Goal: Task Accomplishment & Management: Manage account settings

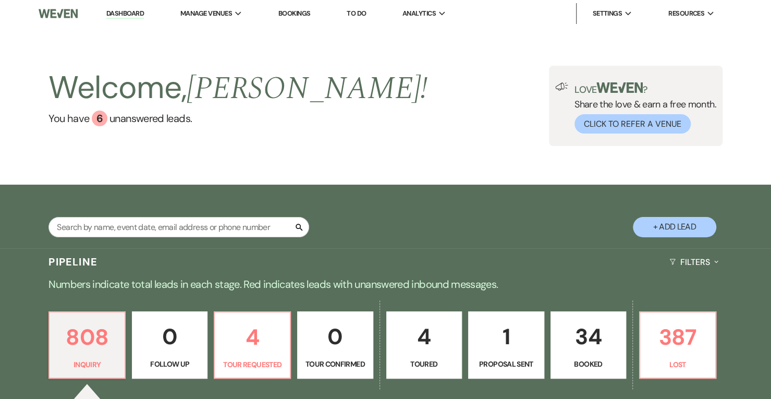
scroll to position [257, 0]
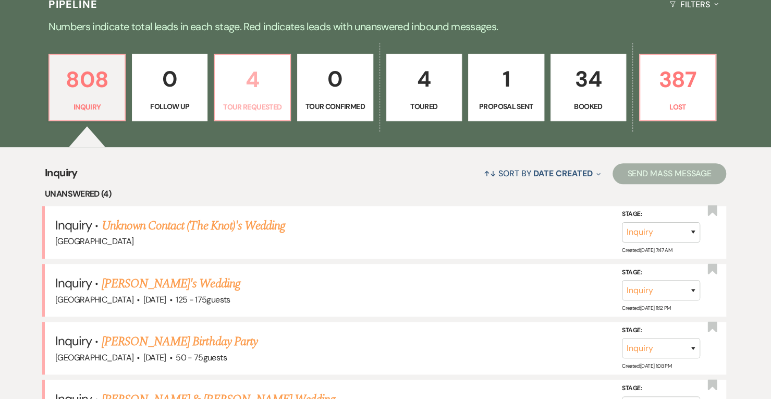
click at [242, 79] on p "4" at bounding box center [252, 79] width 63 height 35
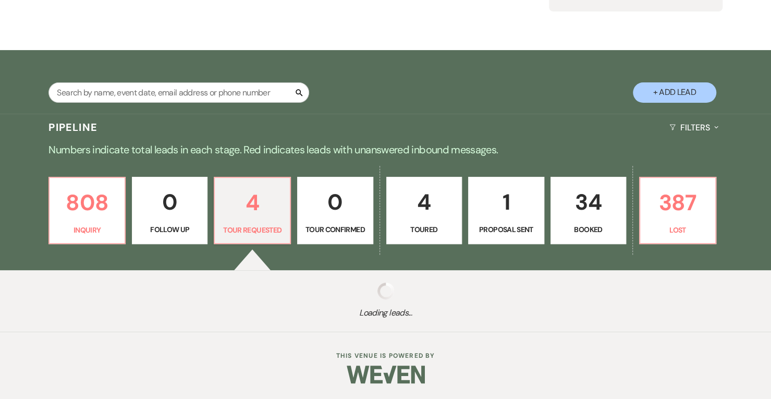
select select "2"
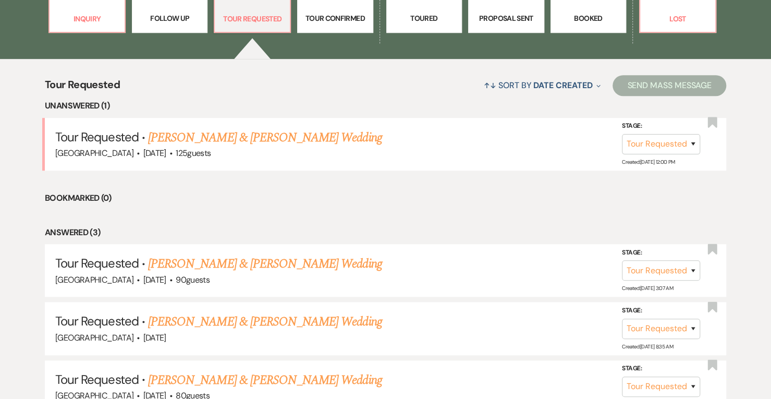
scroll to position [346, 0]
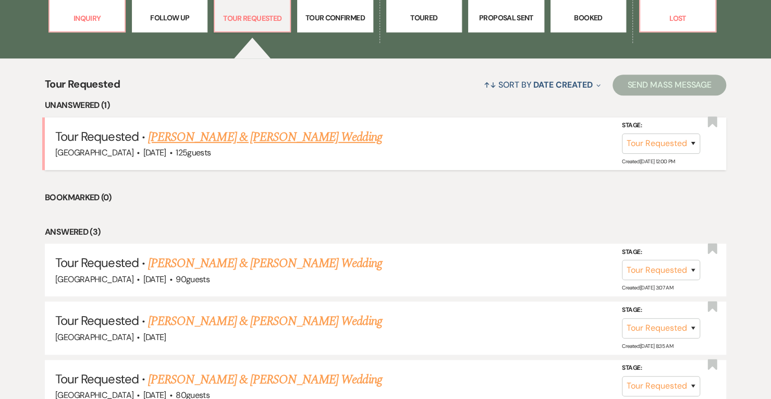
click at [339, 137] on link "[PERSON_NAME] & [PERSON_NAME] Wedding" at bounding box center [264, 137] width 233 height 19
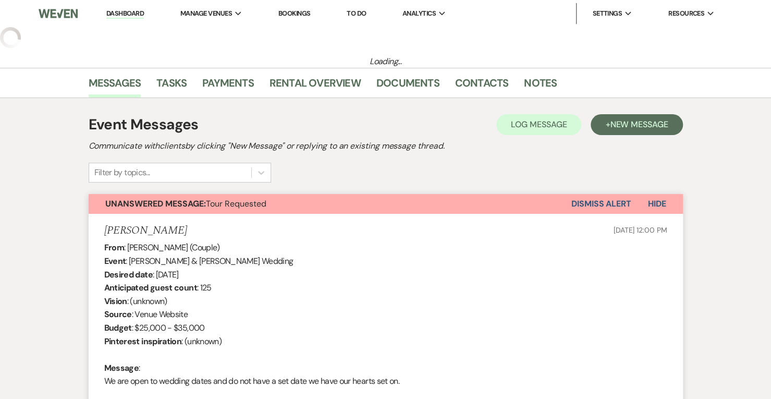
select select "2"
select select "5"
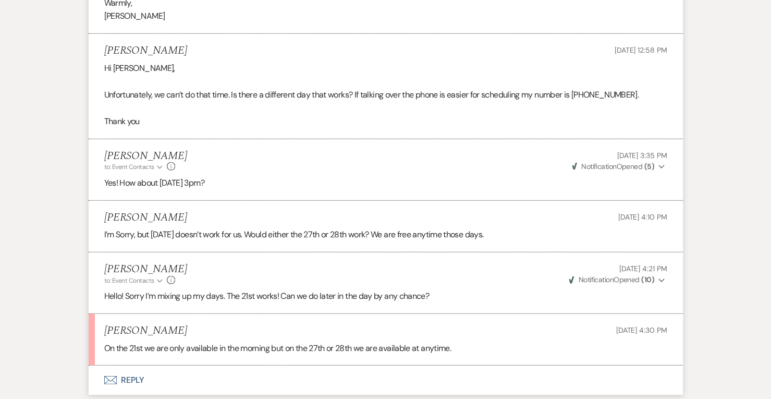
scroll to position [1527, 0]
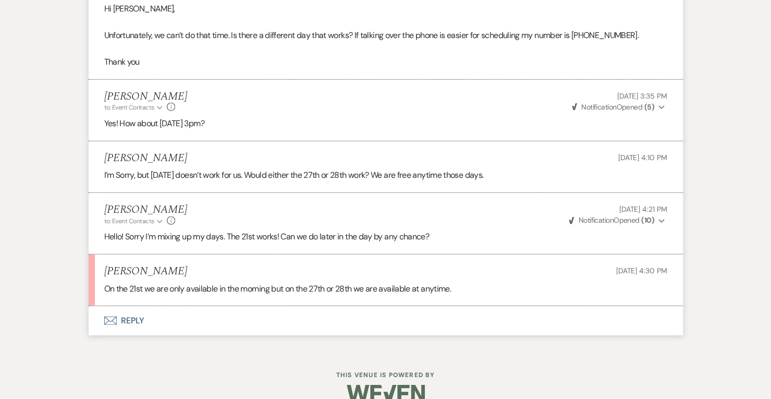
click at [138, 323] on button "Envelope Reply" at bounding box center [386, 320] width 594 height 29
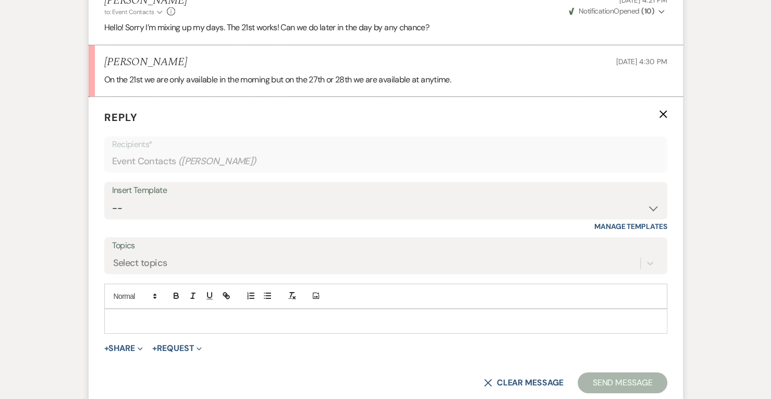
scroll to position [1739, 0]
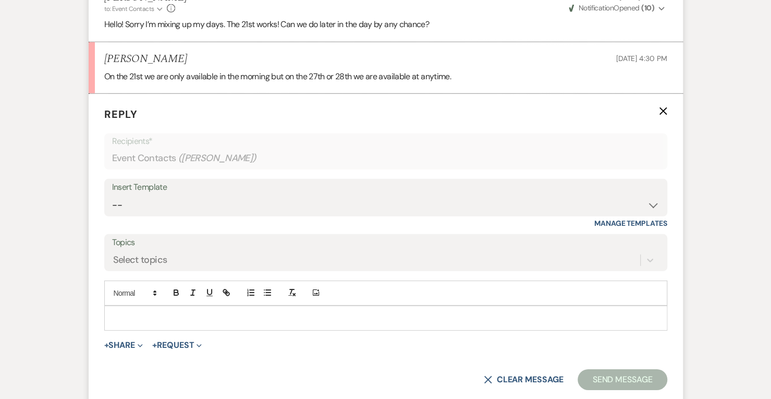
click at [225, 318] on p at bounding box center [386, 317] width 546 height 11
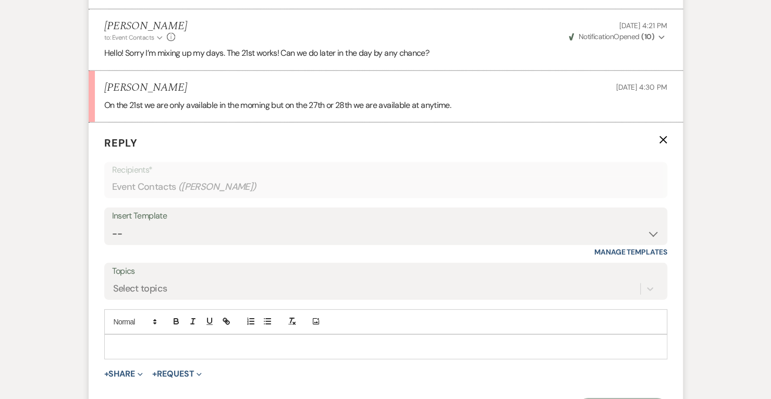
scroll to position [1736, 0]
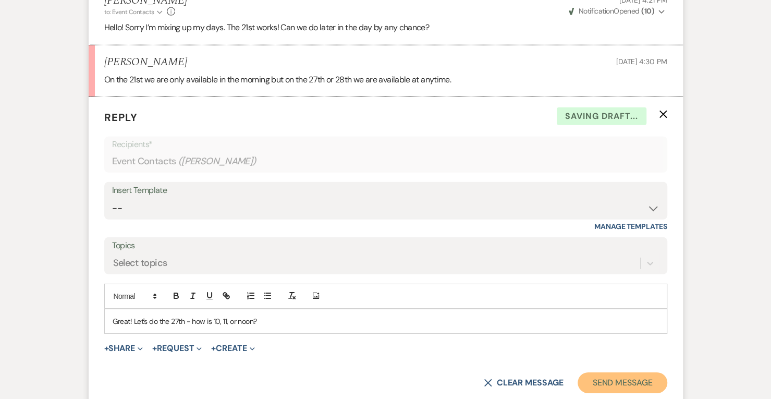
click at [637, 372] on button "Send Message" at bounding box center [621, 382] width 89 height 21
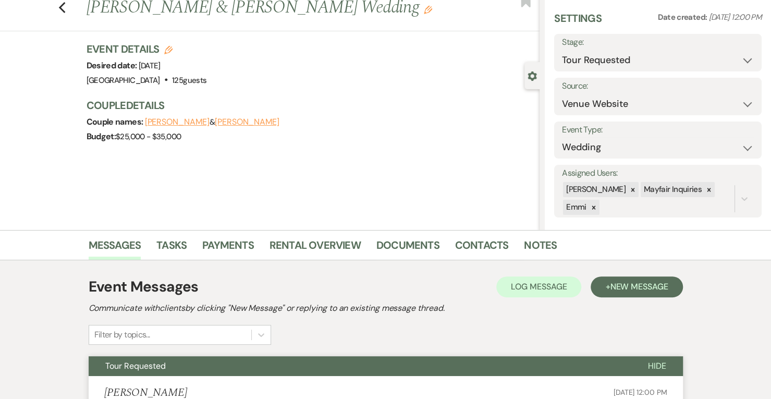
scroll to position [27, 0]
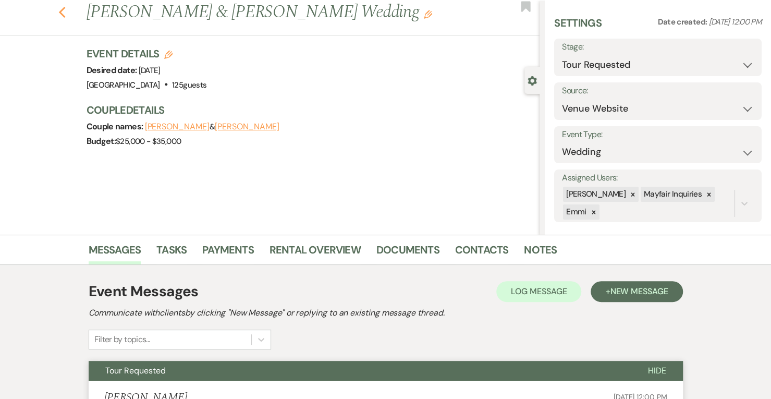
click at [65, 9] on use "button" at bounding box center [61, 12] width 7 height 11
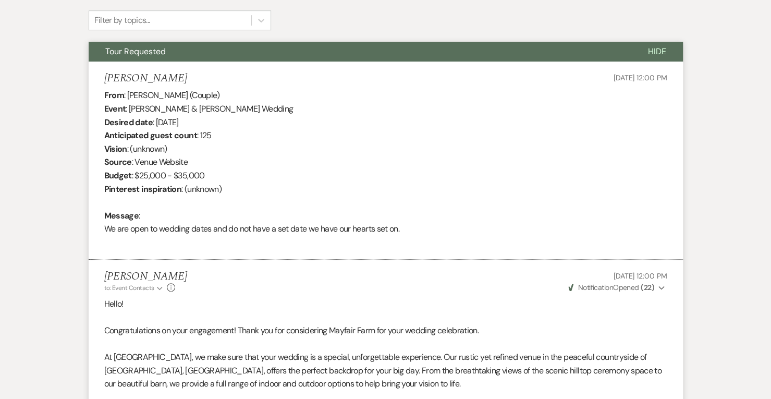
select select "2"
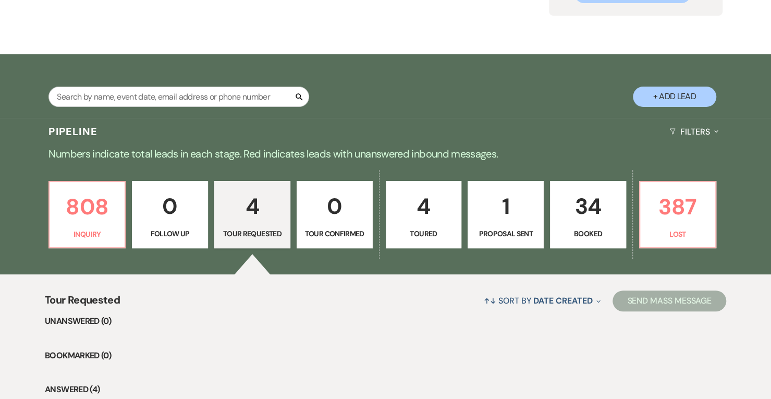
scroll to position [130, 0]
click at [706, 209] on p "387" at bounding box center [677, 206] width 63 height 35
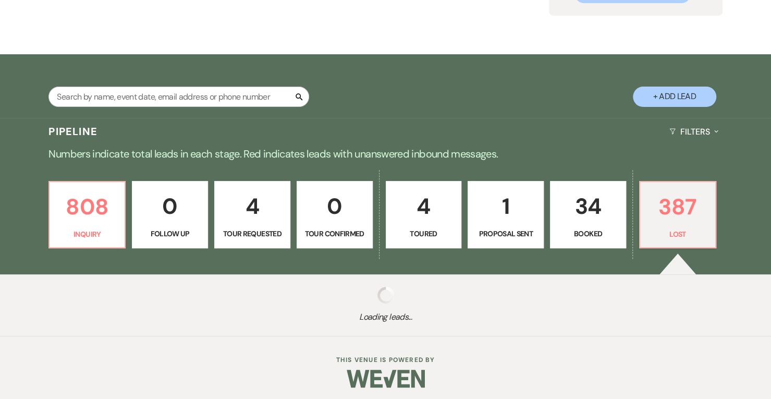
select select "8"
select select "10"
select select "8"
select select "6"
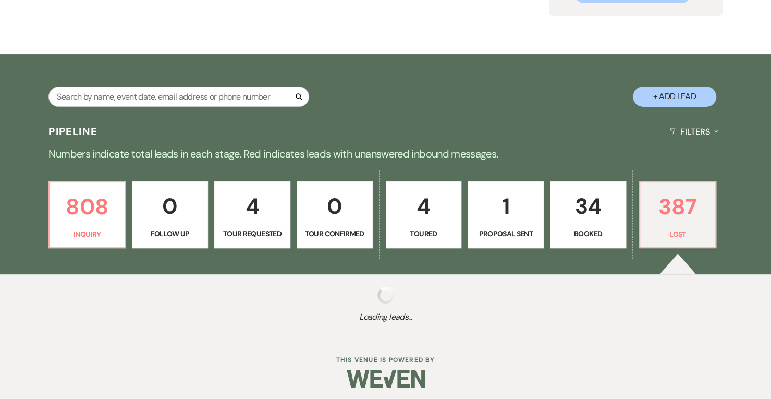
select select "8"
select select "6"
select select "8"
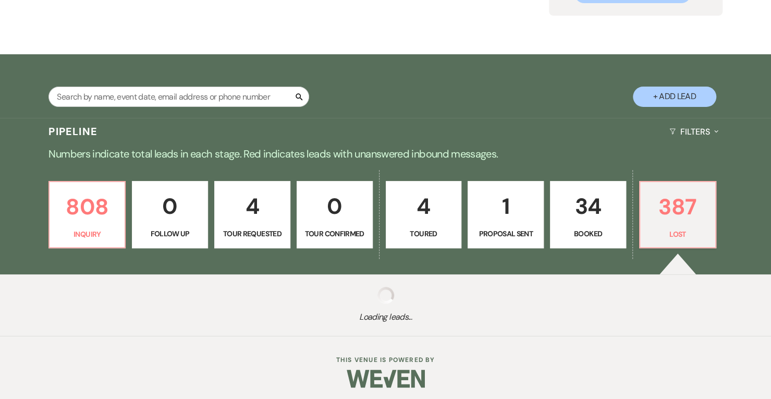
select select "8"
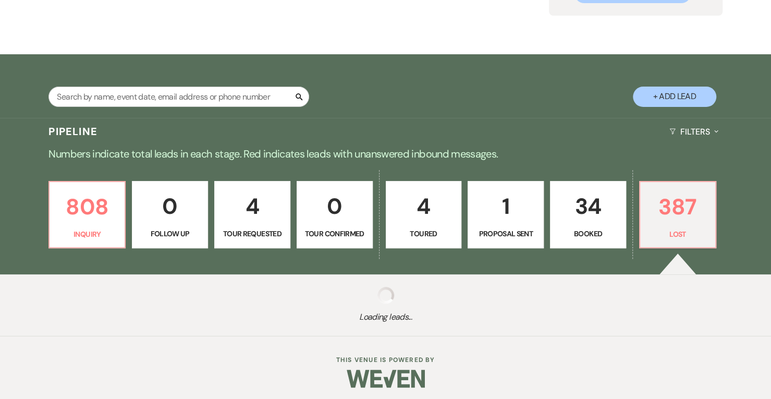
select select "6"
select select "8"
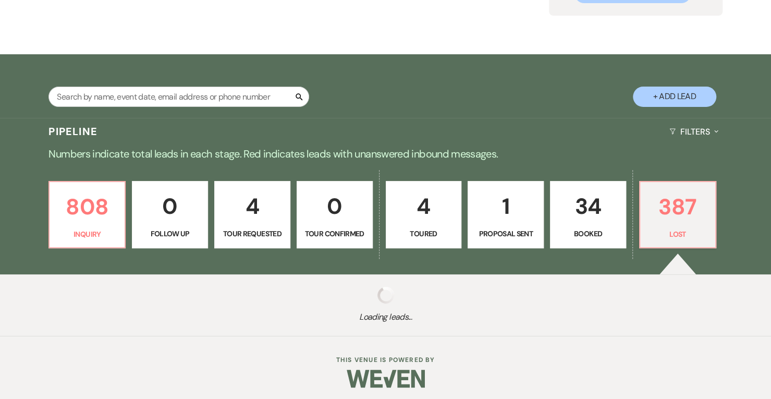
select select "8"
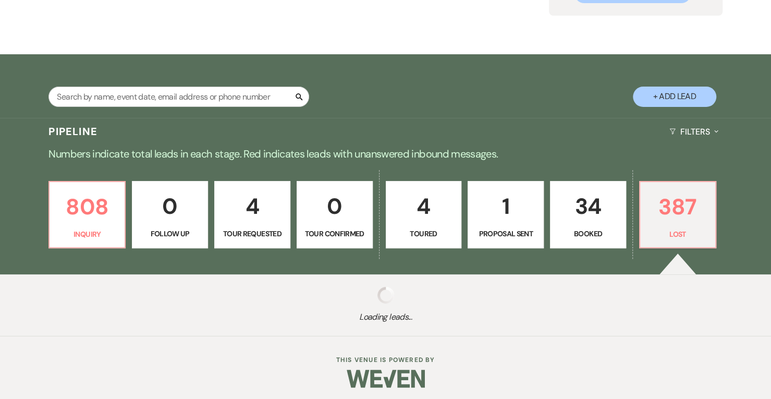
select select "8"
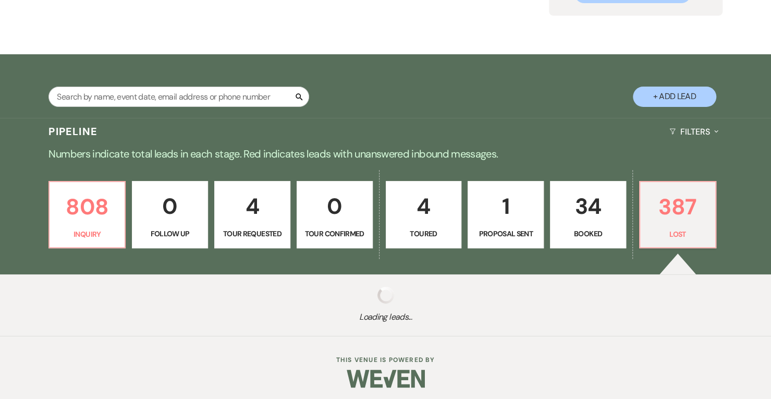
select select "8"
select select "6"
select select "8"
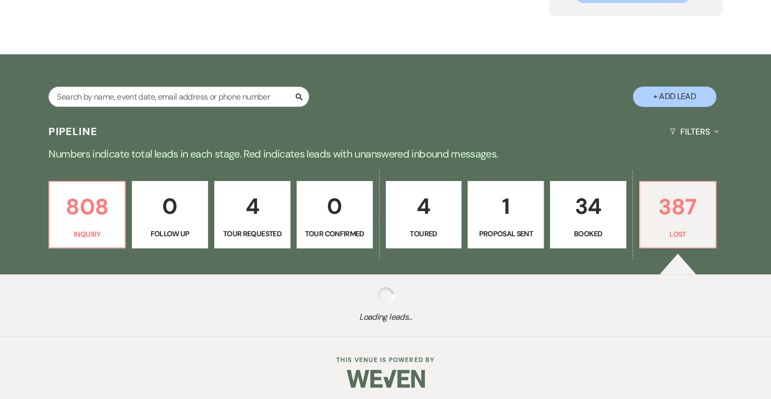
select select "8"
select select "6"
select select "8"
select select "7"
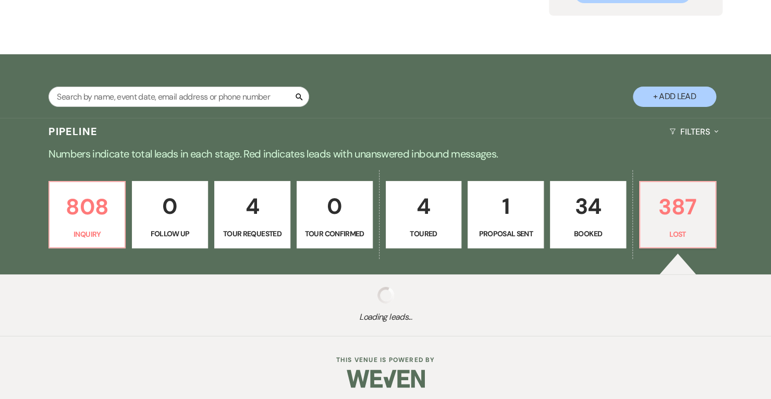
select select "8"
select select "7"
select select "8"
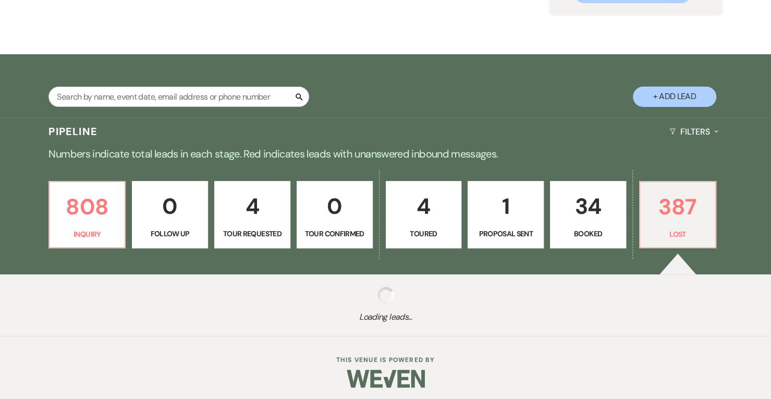
select select "8"
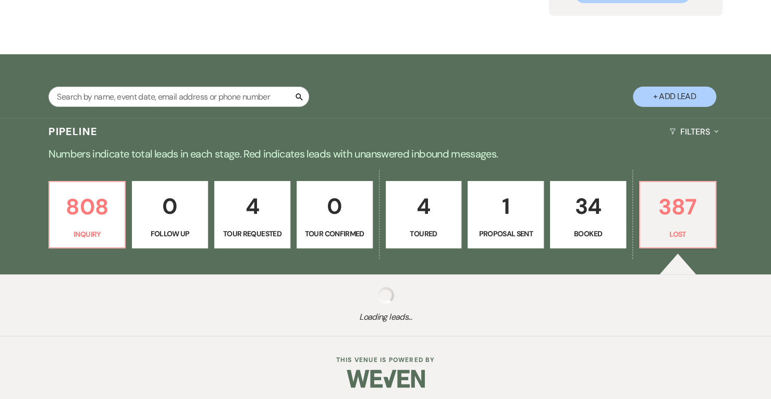
select select "8"
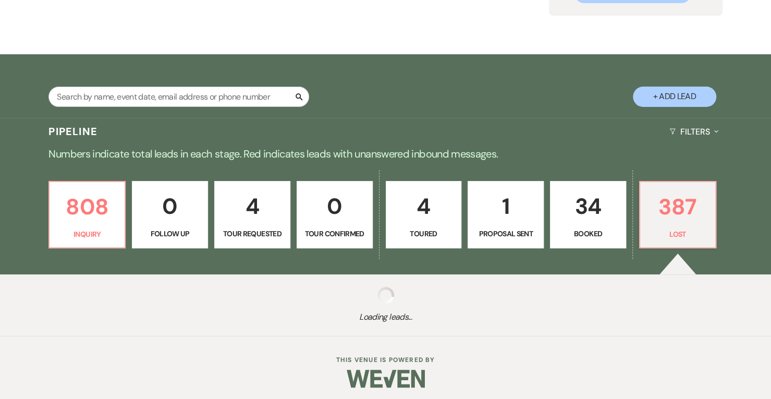
select select "8"
select select "1"
select select "8"
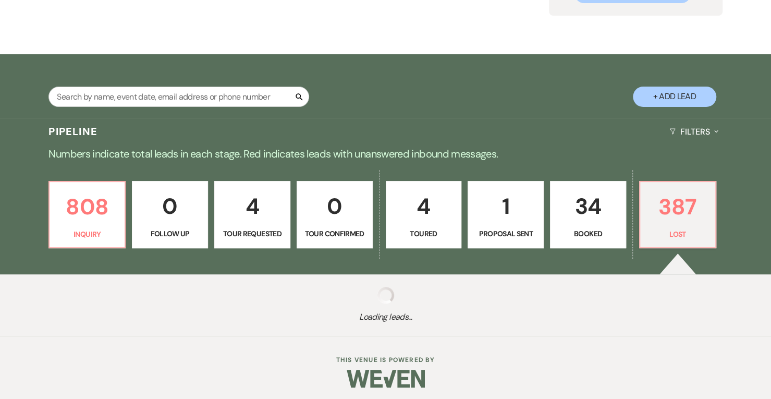
select select "1"
select select "8"
select select "1"
select select "8"
select select "6"
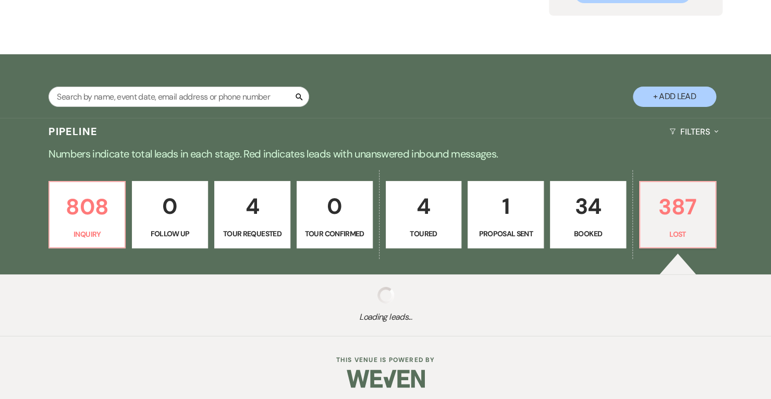
select select "8"
select select "6"
select select "8"
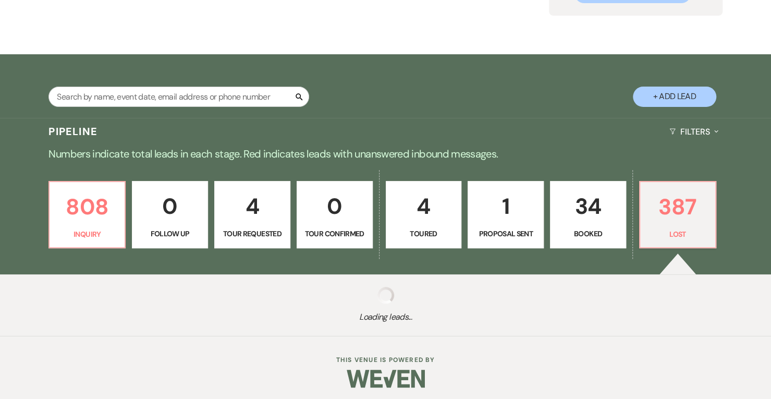
select select "8"
select select "1"
select select "8"
select select "6"
select select "8"
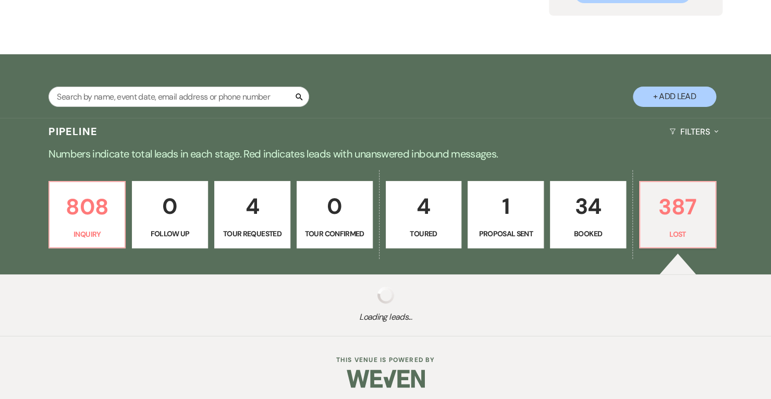
select select "8"
select select "6"
select select "8"
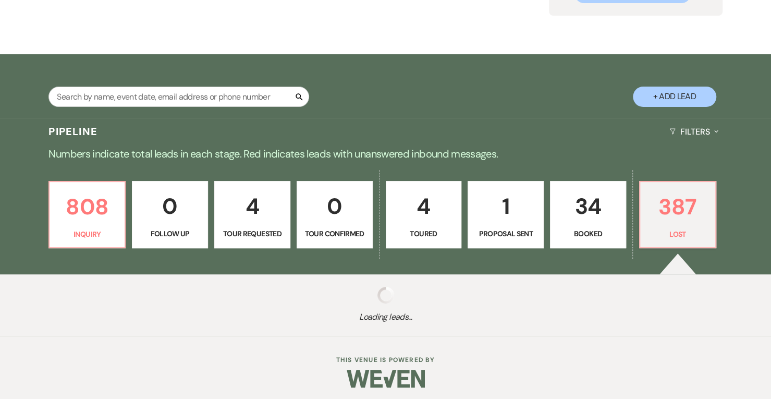
select select "8"
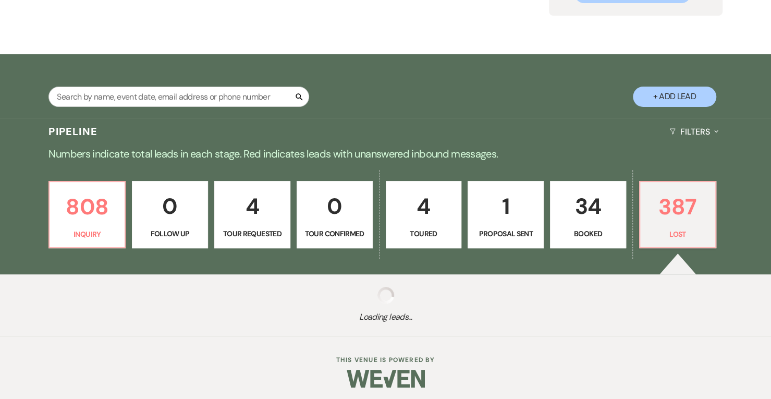
select select "6"
select select "8"
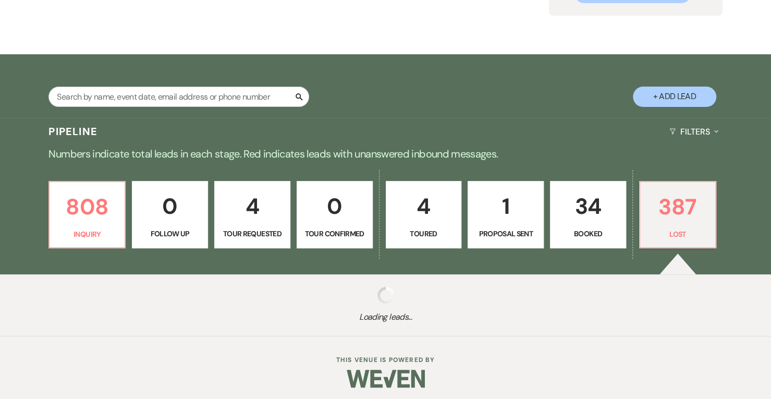
select select "8"
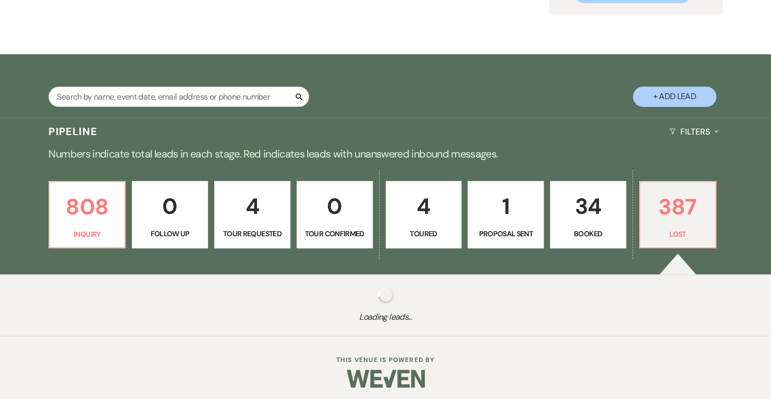
select select "8"
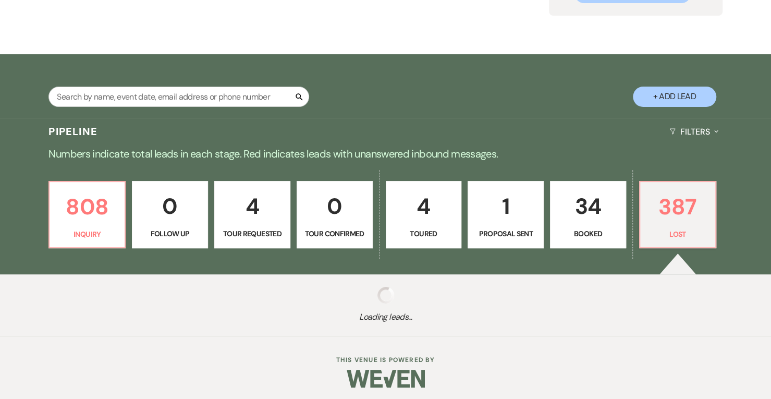
select select "8"
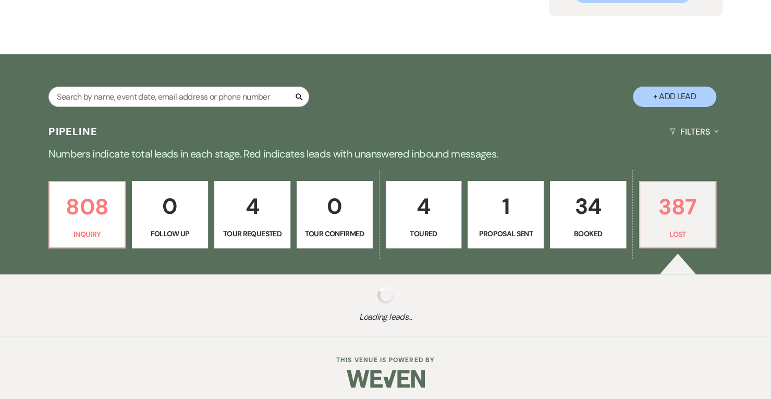
select select "8"
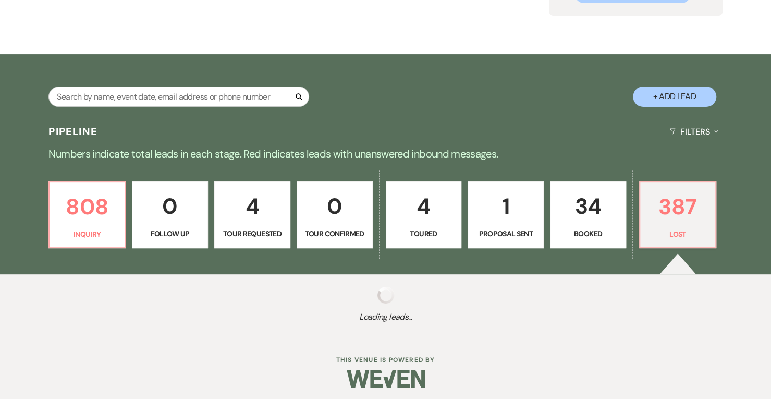
select select "8"
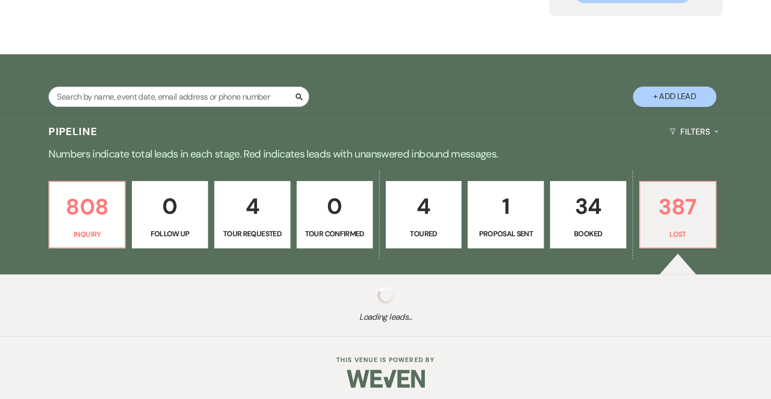
select select "8"
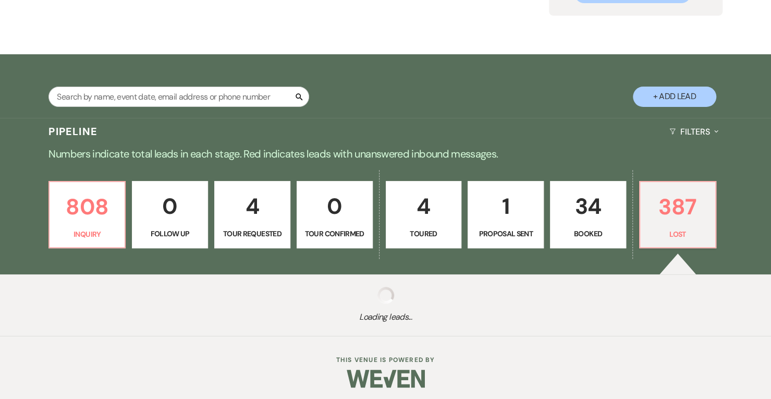
select select "8"
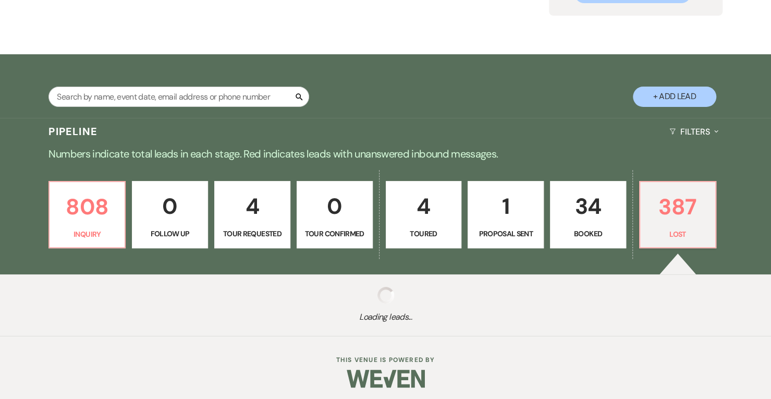
select select "8"
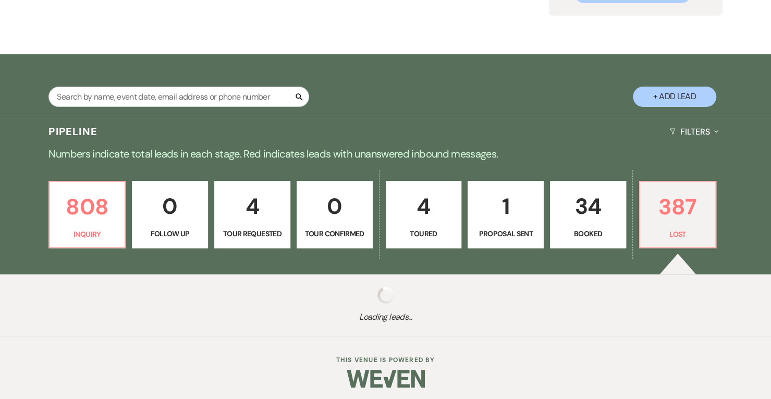
select select "8"
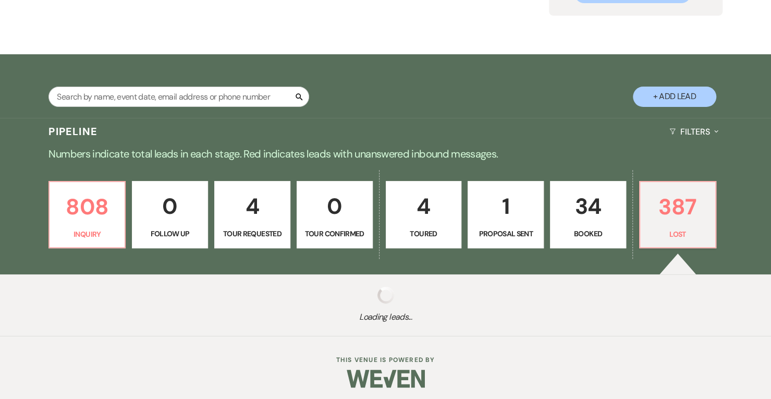
select select "8"
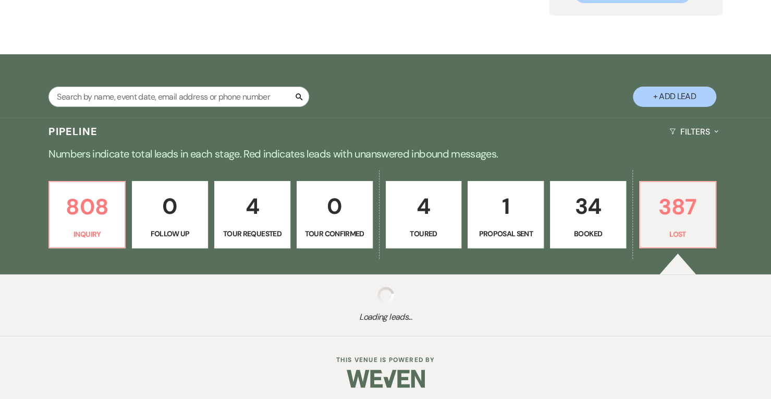
select select "8"
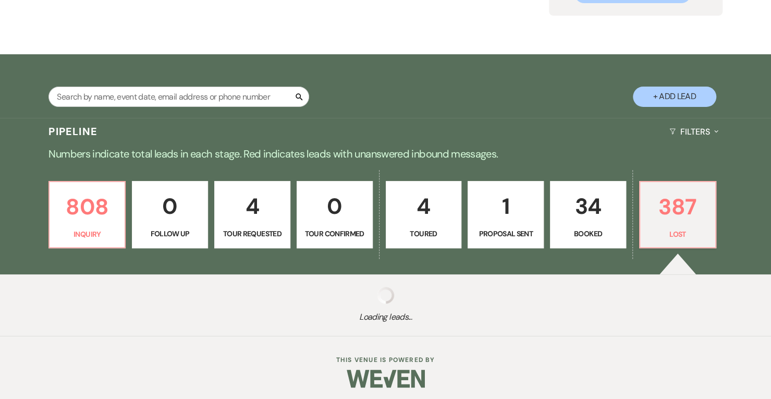
select select "8"
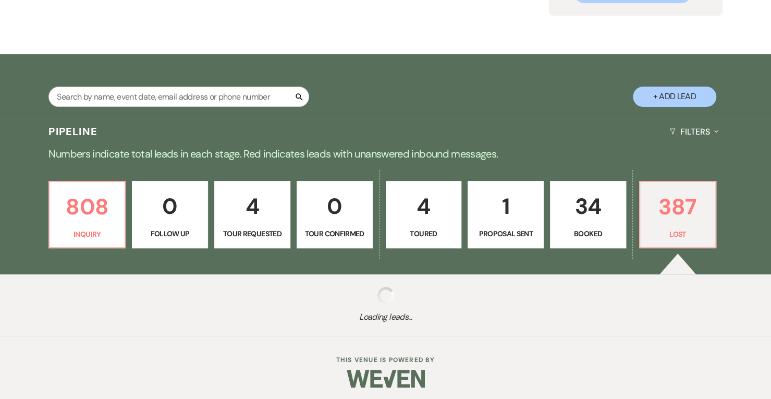
select select "8"
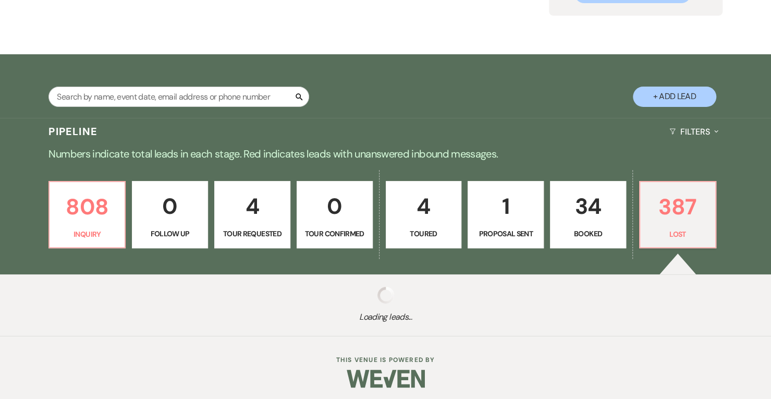
select select "8"
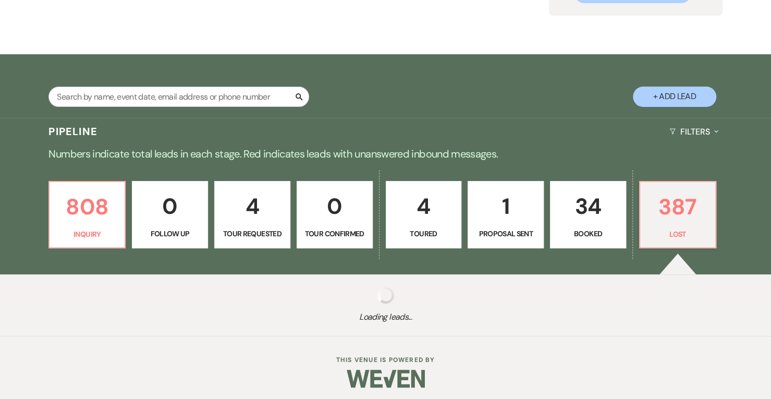
select select "8"
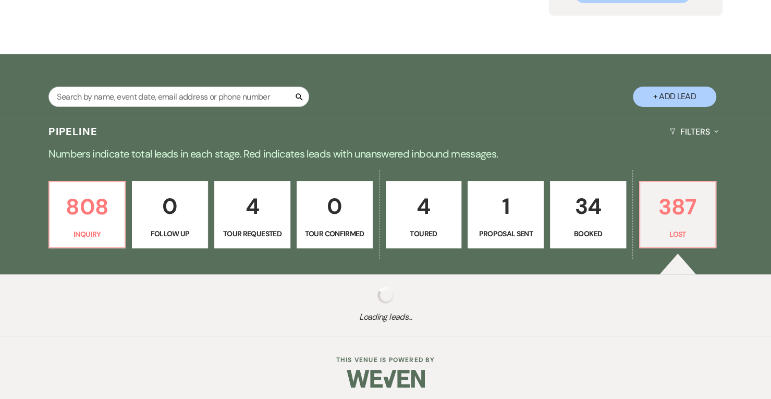
select select "8"
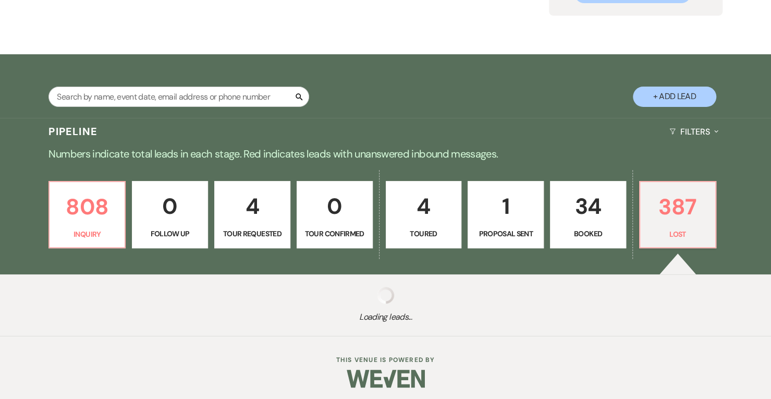
select select "8"
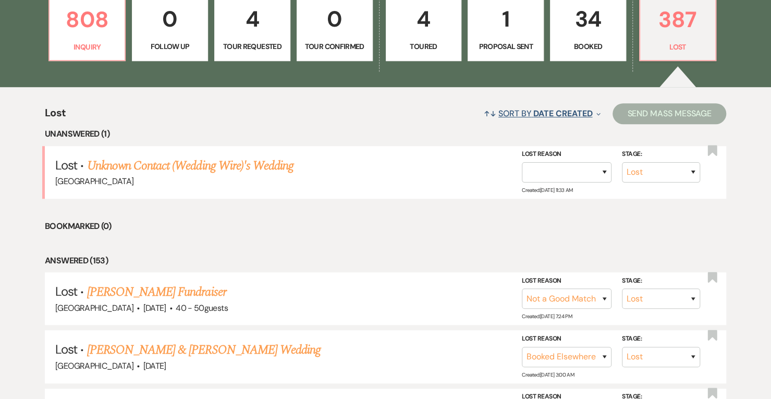
scroll to position [318, 0]
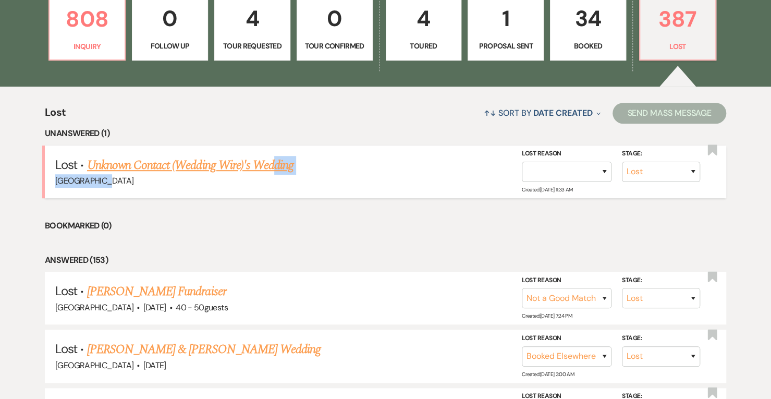
drag, startPoint x: 287, startPoint y: 175, endPoint x: 266, endPoint y: 159, distance: 26.1
click at [266, 159] on li "Lost · Unknown Contact (Wedding Wire)'s Wedding Mayfair Farm Stage: Inquiry Fol…" at bounding box center [385, 171] width 681 height 53
click at [266, 159] on link "Unknown Contact (Wedding Wire)'s Wedding" at bounding box center [190, 165] width 207 height 19
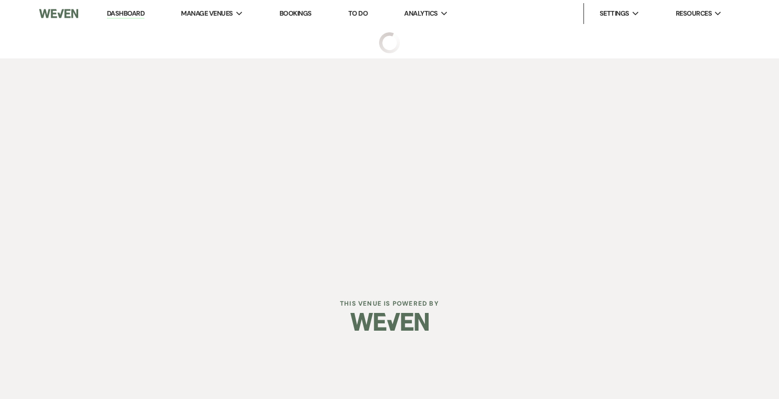
select select "8"
select select "3"
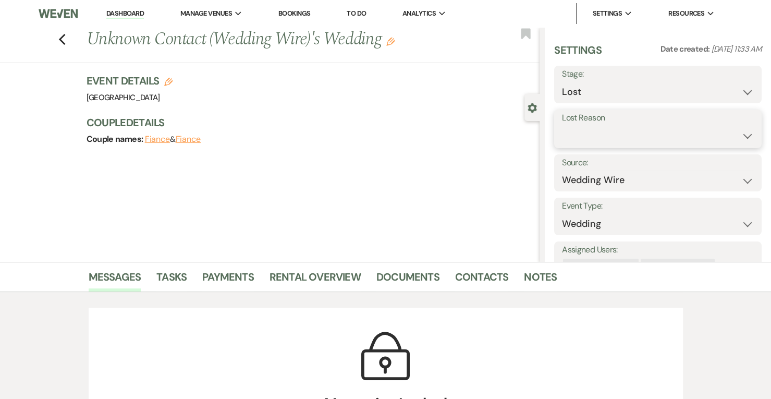
click at [617, 126] on select "Booked Elsewhere Budget Date Unavailable No Response Not a Good Match Capacity …" at bounding box center [658, 136] width 192 height 20
select select "6"
click at [562, 126] on select "Booked Elsewhere Budget Date Unavailable No Response Not a Good Match Capacity …" at bounding box center [658, 136] width 192 height 20
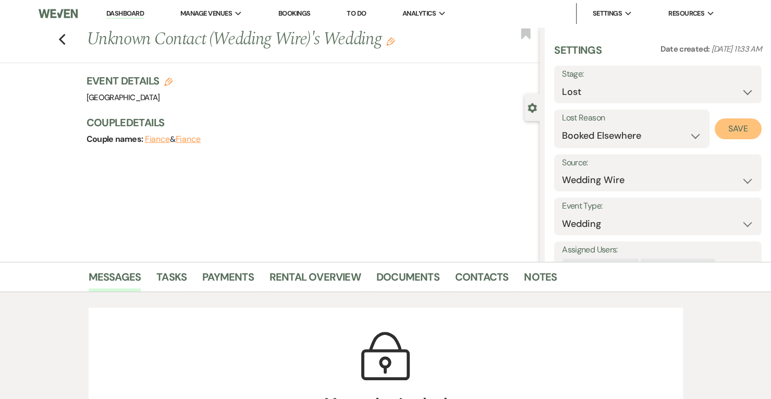
click at [733, 134] on button "Save" at bounding box center [737, 128] width 47 height 21
click at [132, 20] on li "Dashboard" at bounding box center [125, 13] width 48 height 21
click at [128, 17] on link "Dashboard" at bounding box center [125, 14] width 38 height 10
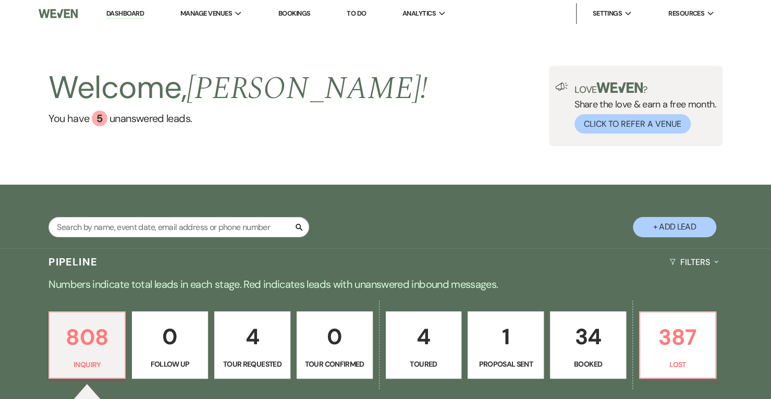
click at [128, 17] on link "Dashboard" at bounding box center [125, 14] width 38 height 10
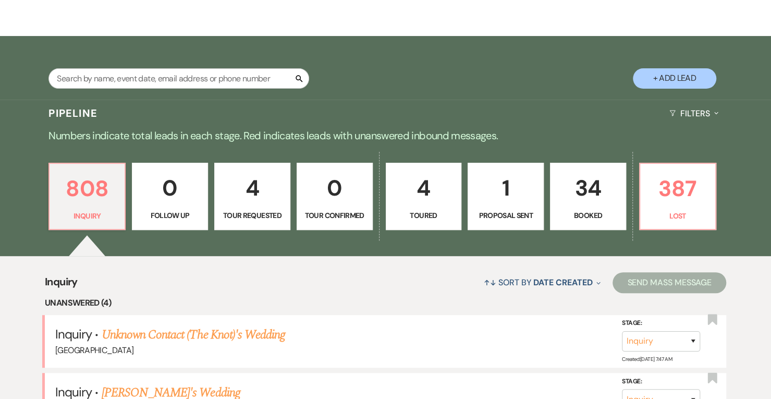
scroll to position [148, 0]
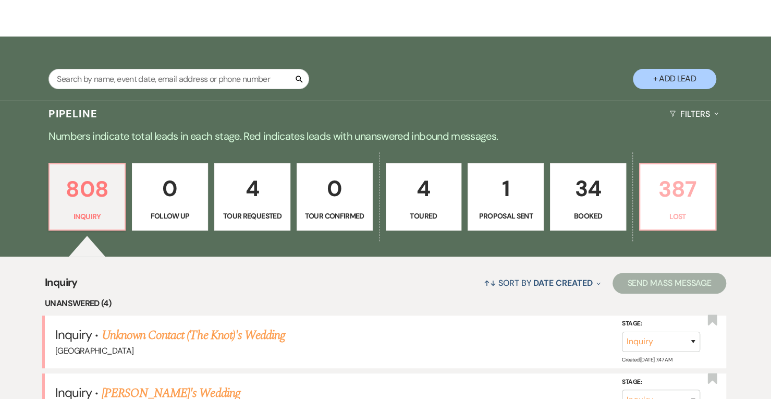
click at [684, 199] on p "387" at bounding box center [677, 188] width 63 height 35
select select "8"
select select "6"
select select "8"
select select "10"
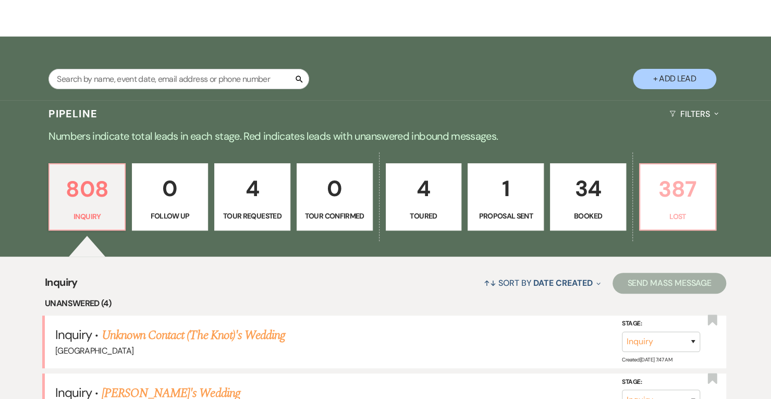
select select "8"
select select "6"
select select "8"
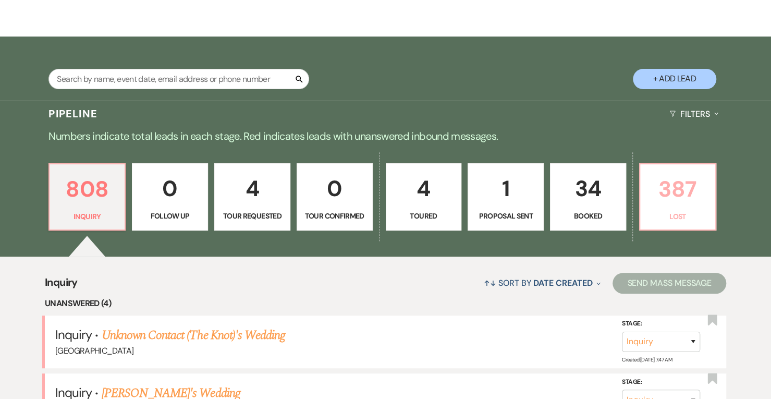
select select "6"
select select "8"
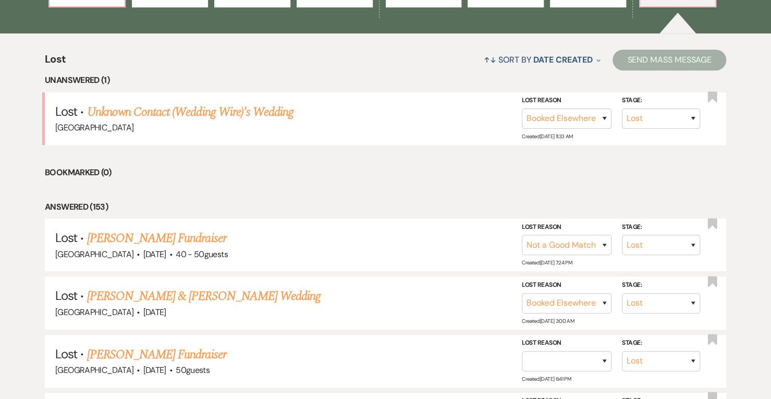
scroll to position [372, 0]
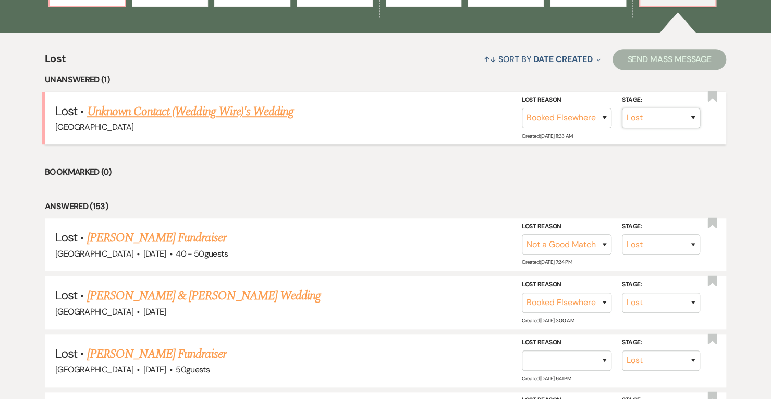
click at [649, 114] on select "Inquiry Follow Up Tour Requested Tour Confirmed Toured Proposal Sent Booked Lost" at bounding box center [661, 118] width 78 height 20
click at [622, 108] on select "Inquiry Follow Up Tour Requested Tour Confirmed Toured Proposal Sent Booked Lost" at bounding box center [661, 118] width 78 height 20
click at [229, 112] on link "Unknown Contact (Wedding Wire)'s Wedding" at bounding box center [190, 111] width 207 height 19
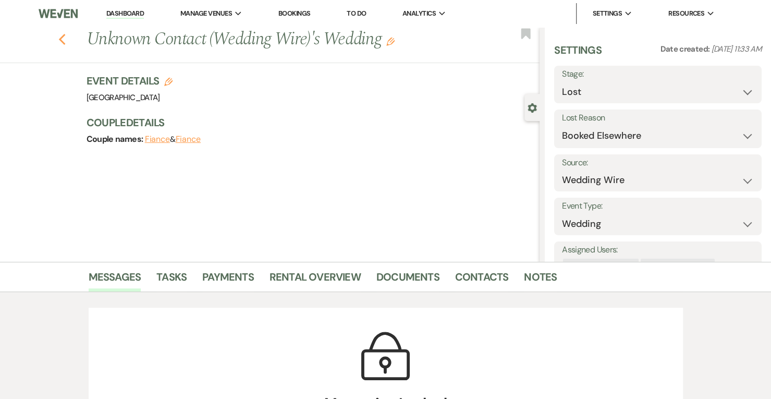
click at [65, 41] on use "button" at bounding box center [61, 39] width 7 height 11
